Goal: Task Accomplishment & Management: Use online tool/utility

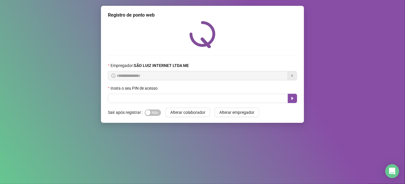
click at [128, 104] on div "**********" at bounding box center [202, 64] width 203 height 117
click at [129, 102] on input "text" at bounding box center [198, 98] width 180 height 9
click at [157, 110] on span "Sim Não" at bounding box center [153, 112] width 16 height 6
click at [162, 101] on input "text" at bounding box center [198, 98] width 180 height 9
type input "*"
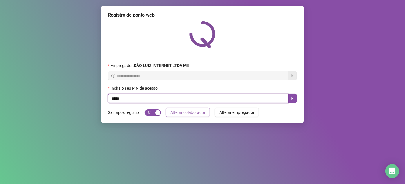
type input "*****"
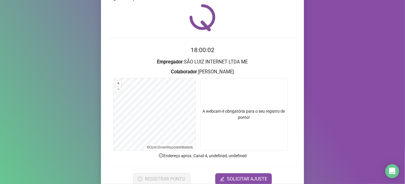
scroll to position [26, 0]
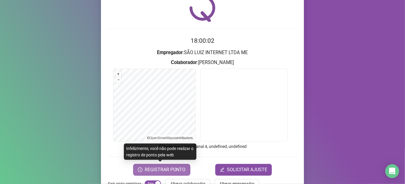
click at [168, 170] on span "REGISTRAR PONTO" at bounding box center [165, 169] width 41 height 7
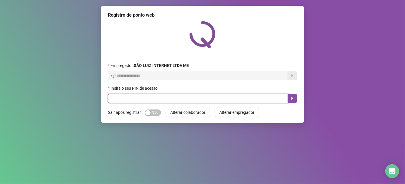
click at [200, 99] on input "text" at bounding box center [198, 98] width 180 height 9
type input "*****"
click at [150, 117] on div "Sim Não" at bounding box center [153, 111] width 16 height 9
click at [149, 115] on div "button" at bounding box center [148, 112] width 5 height 5
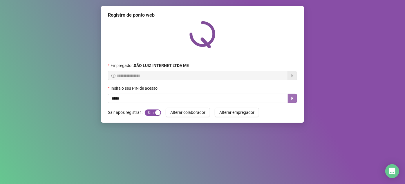
click at [295, 99] on icon "caret-right" at bounding box center [292, 98] width 5 height 5
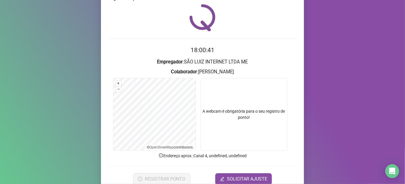
scroll to position [26, 0]
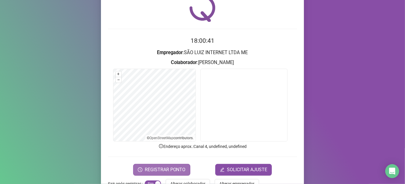
click at [172, 167] on span "REGISTRAR PONTO" at bounding box center [165, 169] width 41 height 7
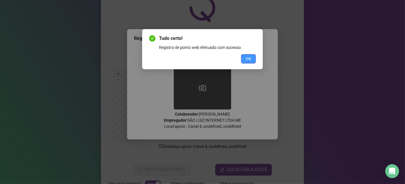
click at [247, 56] on span "OK" at bounding box center [249, 58] width 6 height 6
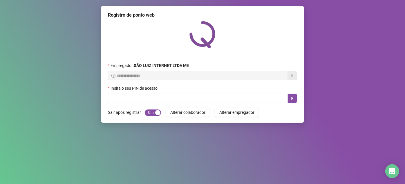
scroll to position [0, 0]
click at [283, 99] on input "text" at bounding box center [198, 98] width 180 height 9
type input "*****"
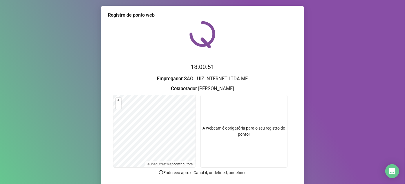
scroll to position [43, 0]
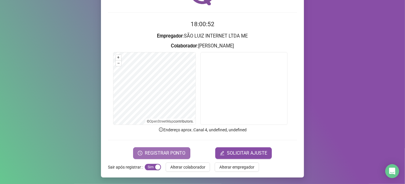
click at [177, 152] on span "REGISTRAR PONTO" at bounding box center [165, 152] width 41 height 7
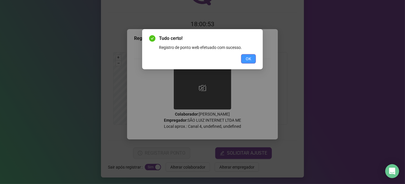
click at [254, 59] on button "OK" at bounding box center [248, 58] width 15 height 9
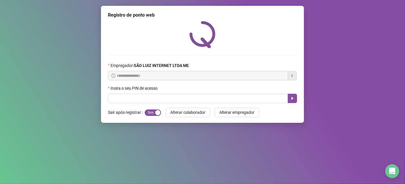
scroll to position [0, 0]
